Goal: Register for event/course

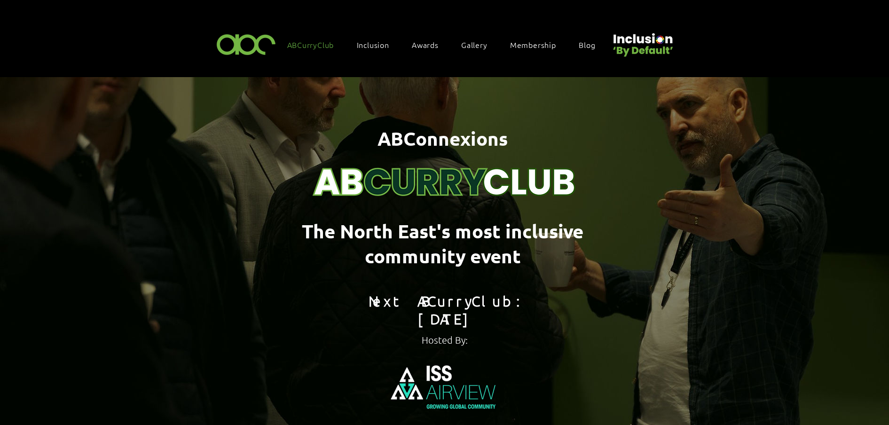
click at [521, 41] on span "Membership" at bounding box center [533, 44] width 46 height 10
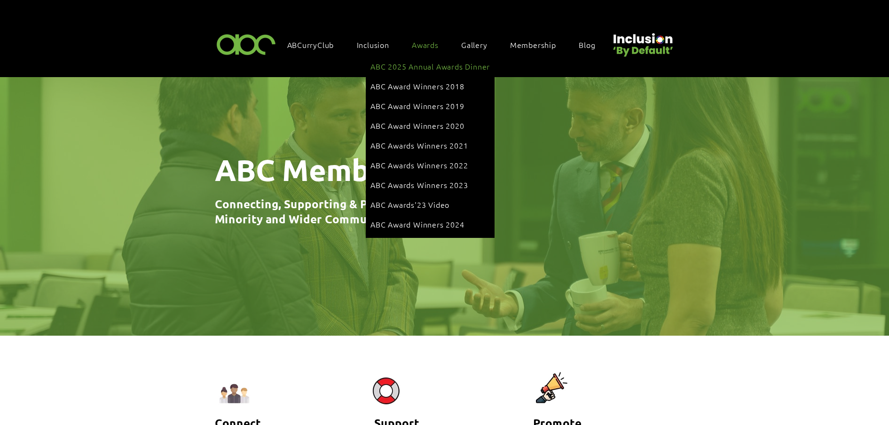
click at [432, 74] on li "ABC 2025 Annual Awards Dinner" at bounding box center [429, 67] width 119 height 20
click at [442, 66] on span "ABC 2025 Annual Awards Dinner" at bounding box center [429, 66] width 119 height 10
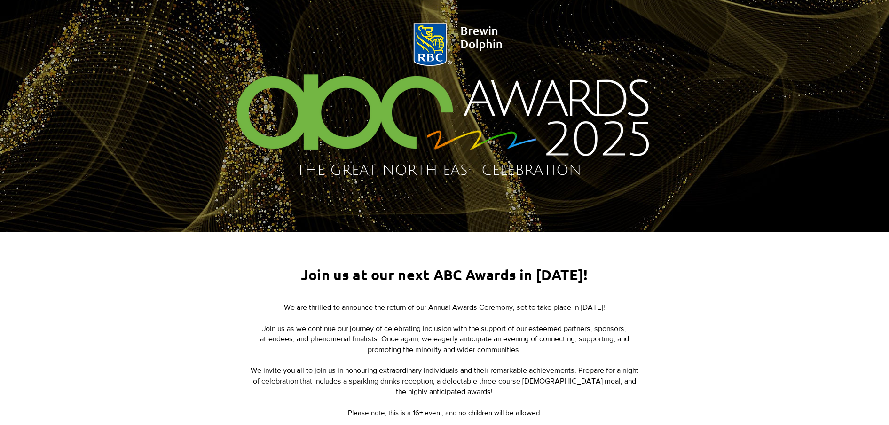
scroll to position [235, 0]
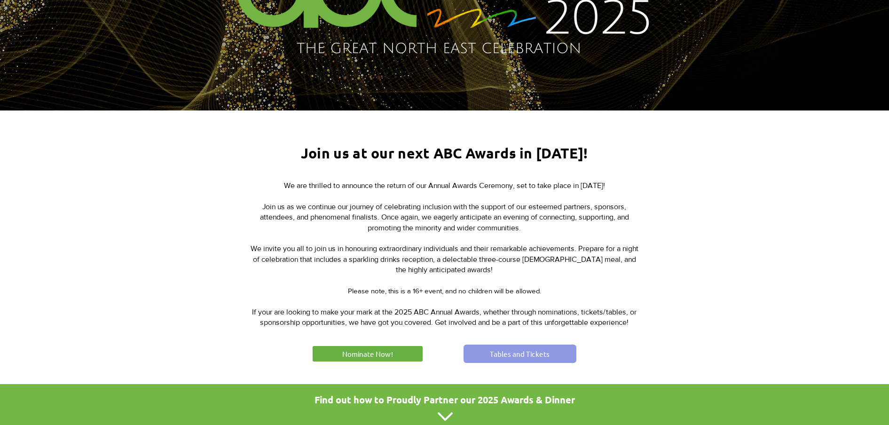
click at [504, 357] on link "Tables and Tickets" at bounding box center [519, 353] width 113 height 18
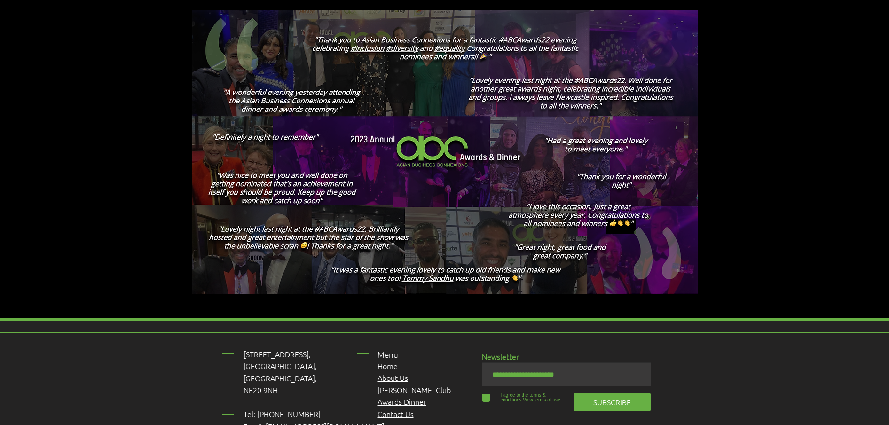
scroll to position [1527, 0]
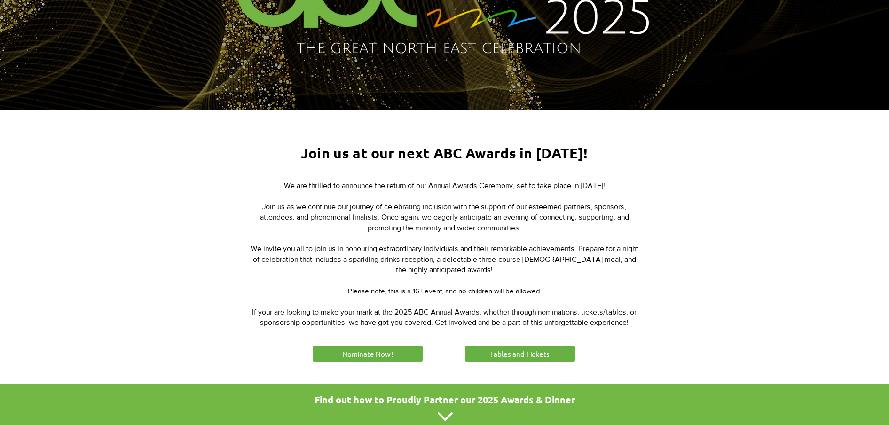
scroll to position [352, 0]
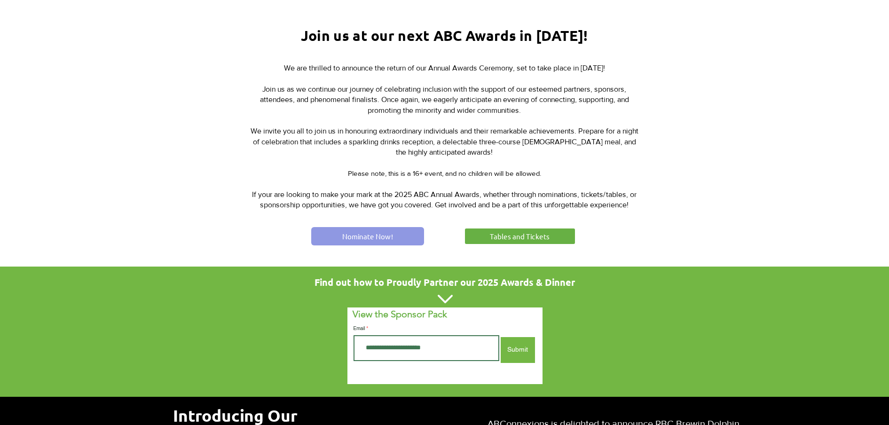
click at [357, 233] on span "Nominate Now!" at bounding box center [367, 236] width 51 height 10
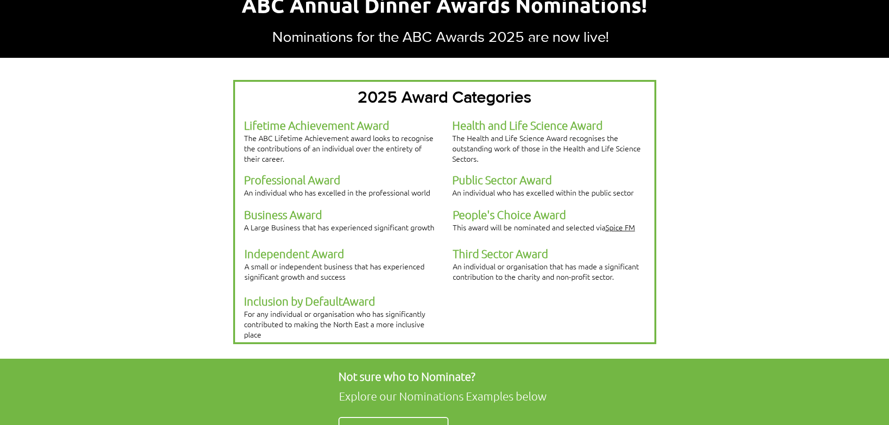
scroll to position [176, 0]
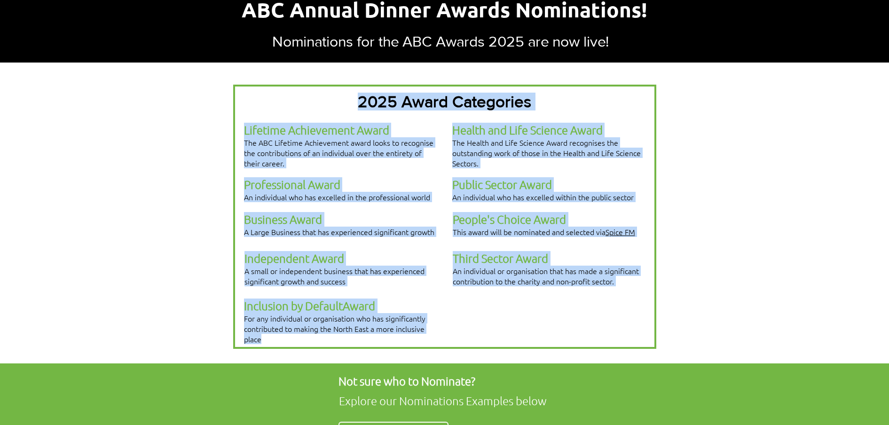
drag, startPoint x: 248, startPoint y: 126, endPoint x: 352, endPoint y: 309, distance: 209.6
click at [352, 309] on div "2025 Award Categories Lifetime Achievement Award The ABC Lifetime Achievement a…" at bounding box center [444, 217] width 423 height 264
copy div "2025 Award Categories Lifetime Achievement Award The ABC Lifetime Achievement a…"
